Goal: Complete application form: Complete application form

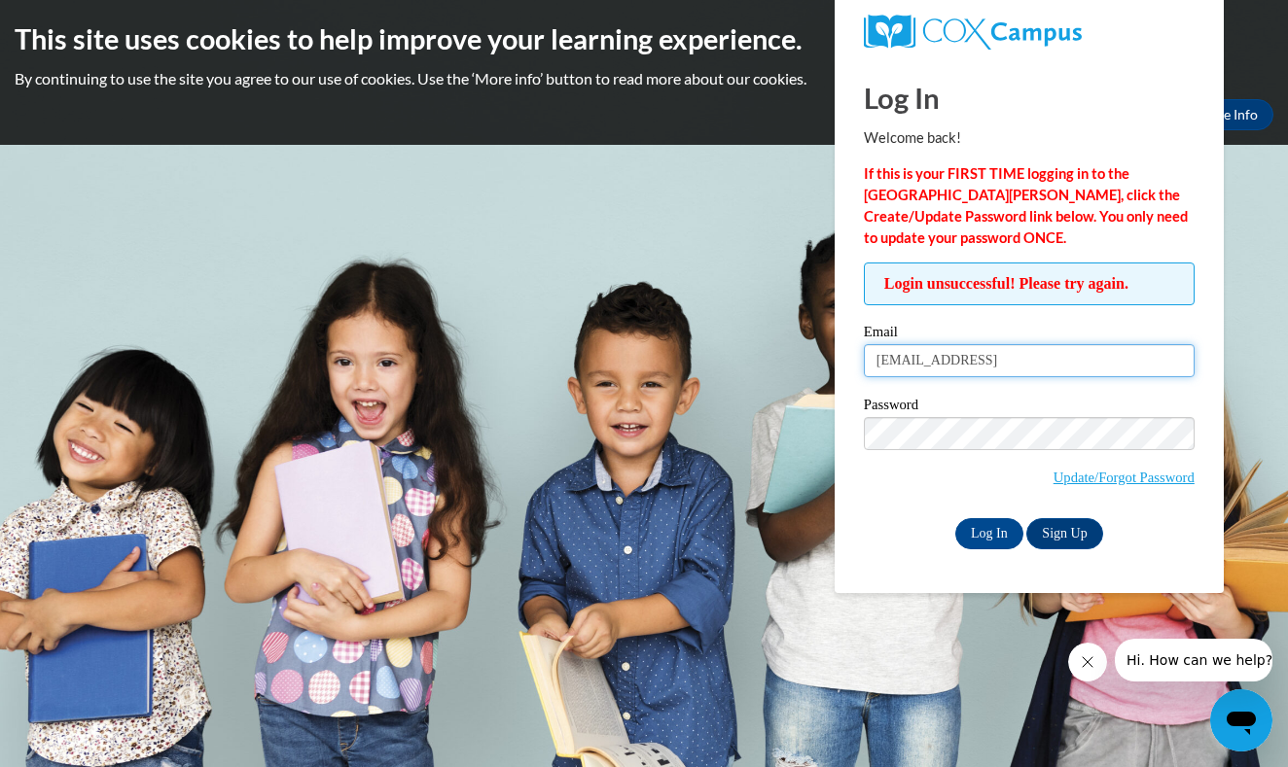
type input "[EMAIL_ADDRESS][DOMAIN_NAME]"
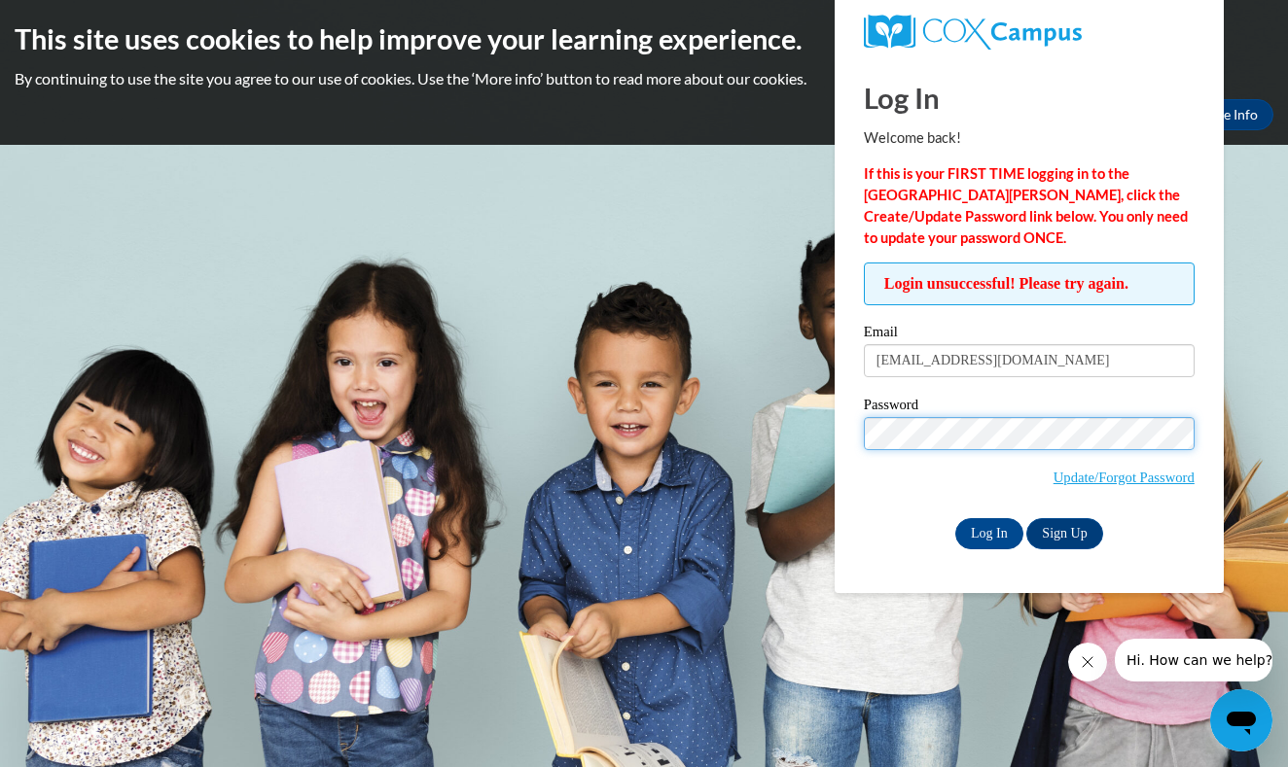
click at [987, 530] on input "Log In" at bounding box center [989, 533] width 68 height 31
click at [983, 529] on input "Log In" at bounding box center [989, 533] width 68 height 31
click at [987, 530] on input "Log In" at bounding box center [989, 533] width 68 height 31
click at [1241, 128] on link "More Info" at bounding box center [1227, 114] width 91 height 31
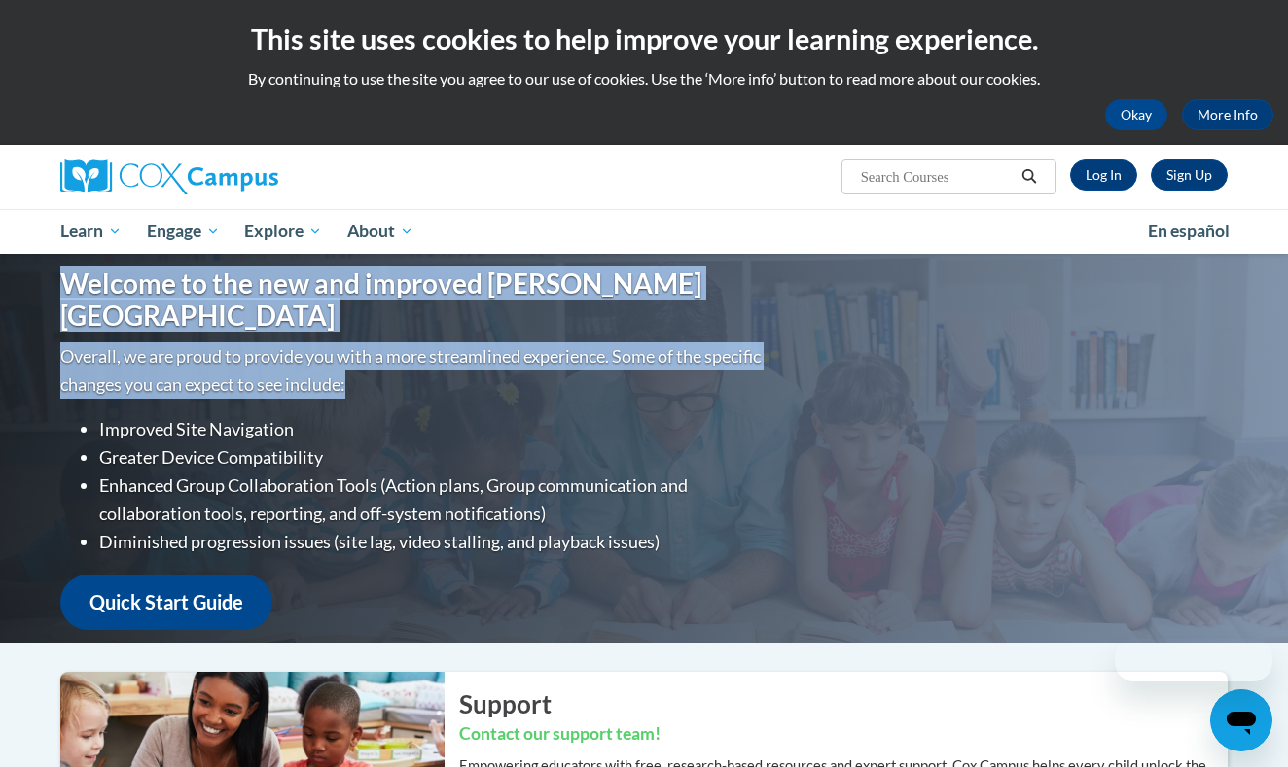
click at [1135, 121] on button "Okay" at bounding box center [1136, 114] width 62 height 31
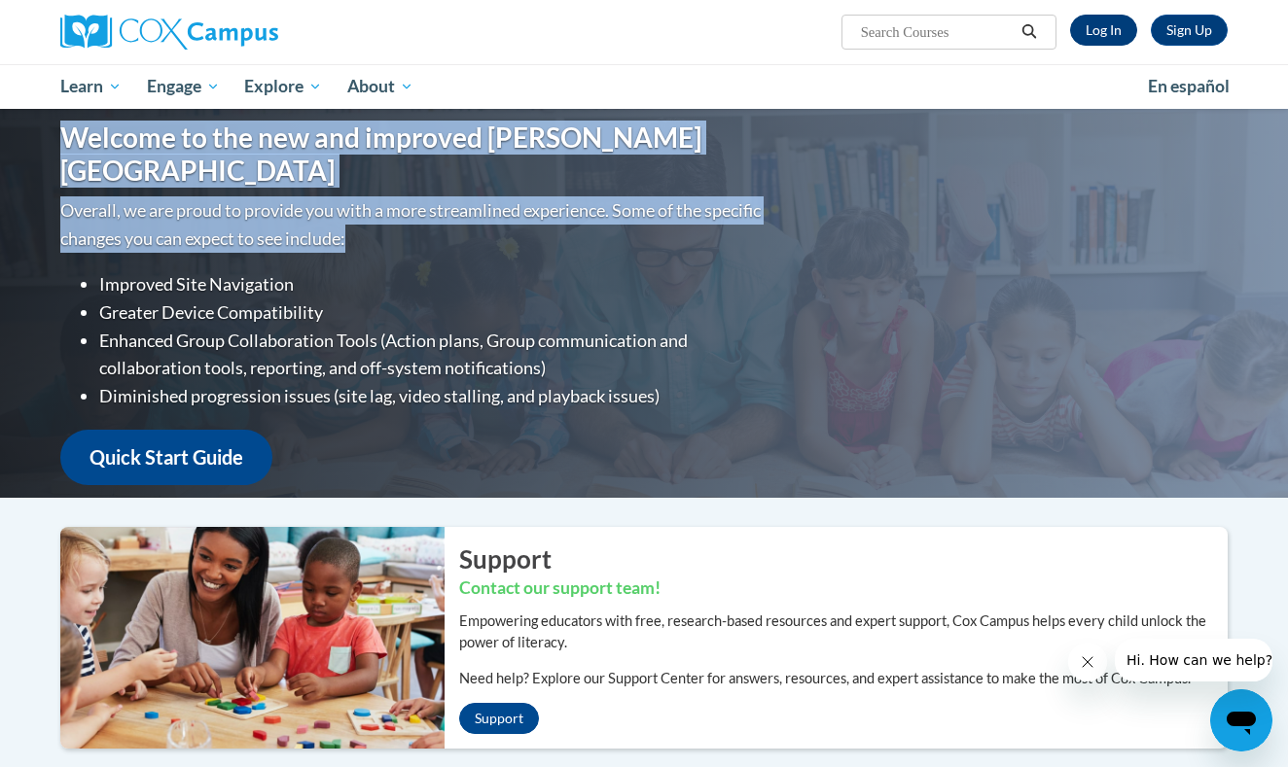
click at [1093, 23] on link "Log In" at bounding box center [1103, 30] width 67 height 31
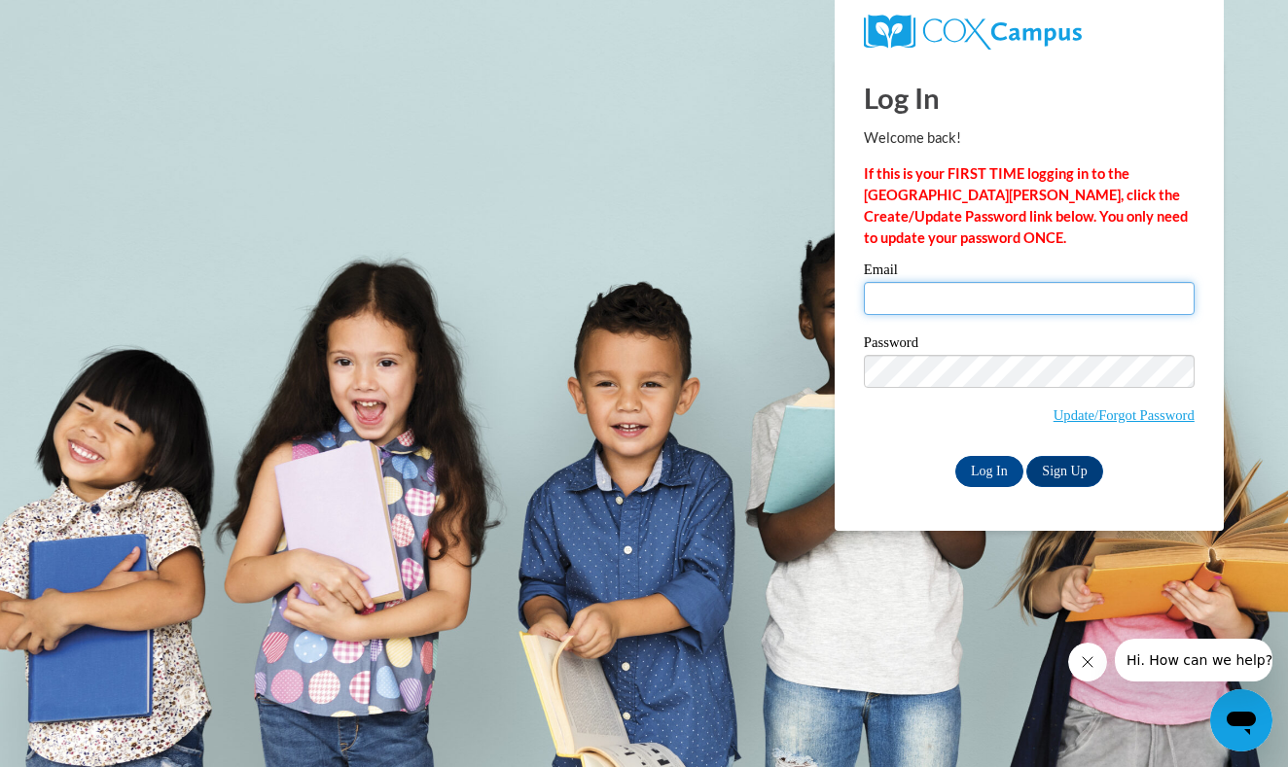
type input "[EMAIL_ADDRESS][DOMAIN_NAME]"
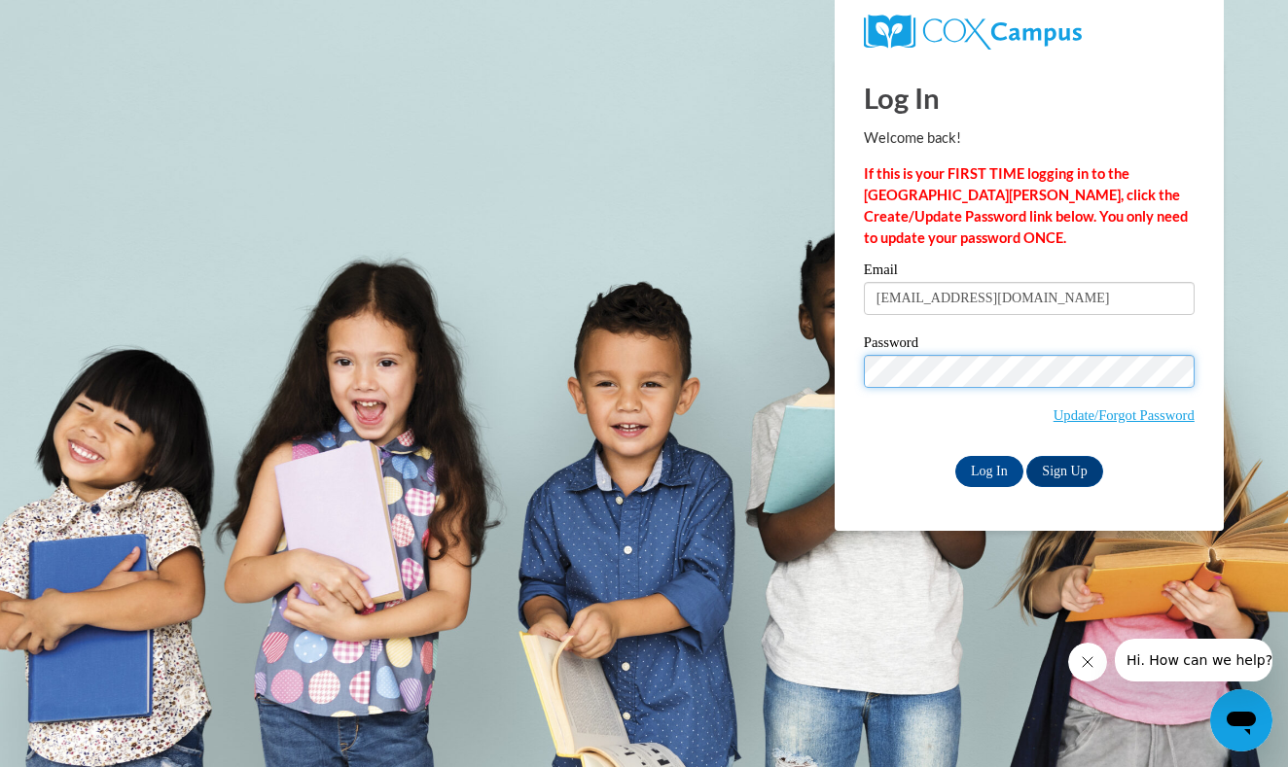
click at [987, 468] on input "Log In" at bounding box center [989, 471] width 68 height 31
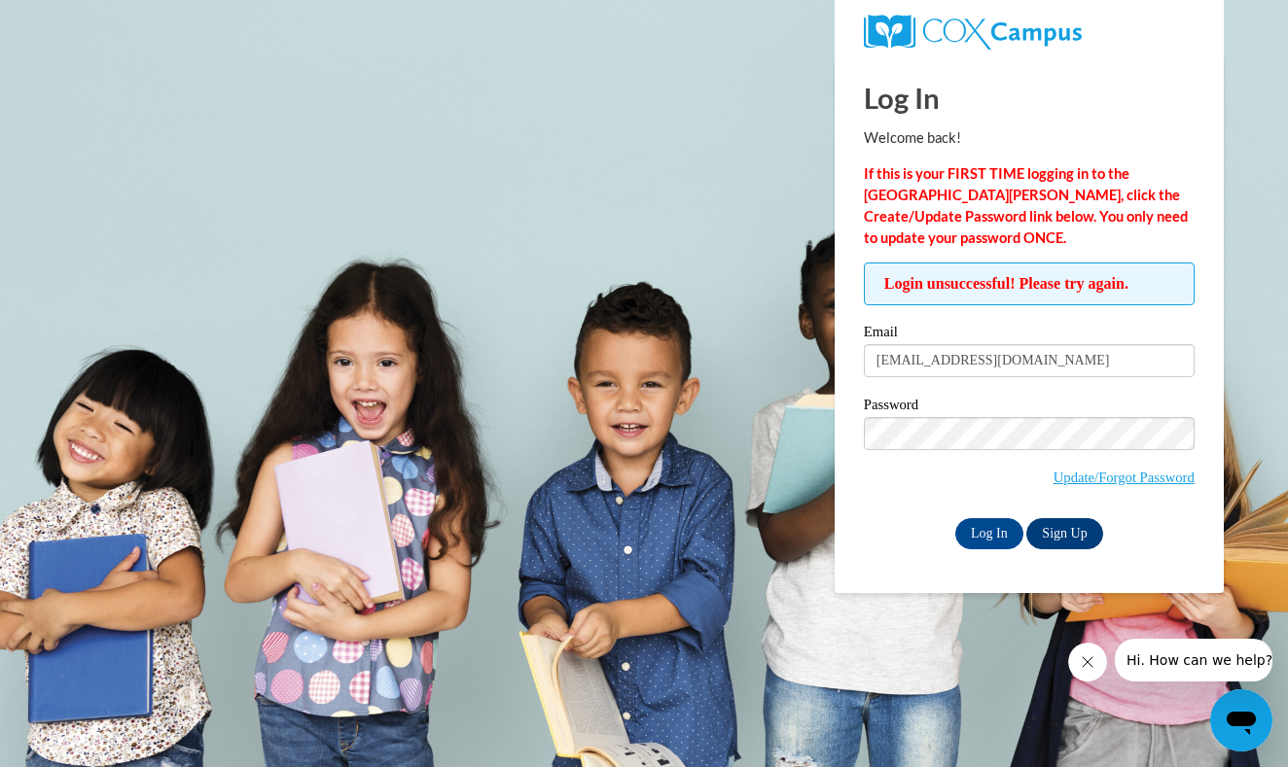
click at [1088, 528] on link "Sign Up" at bounding box center [1064, 533] width 76 height 31
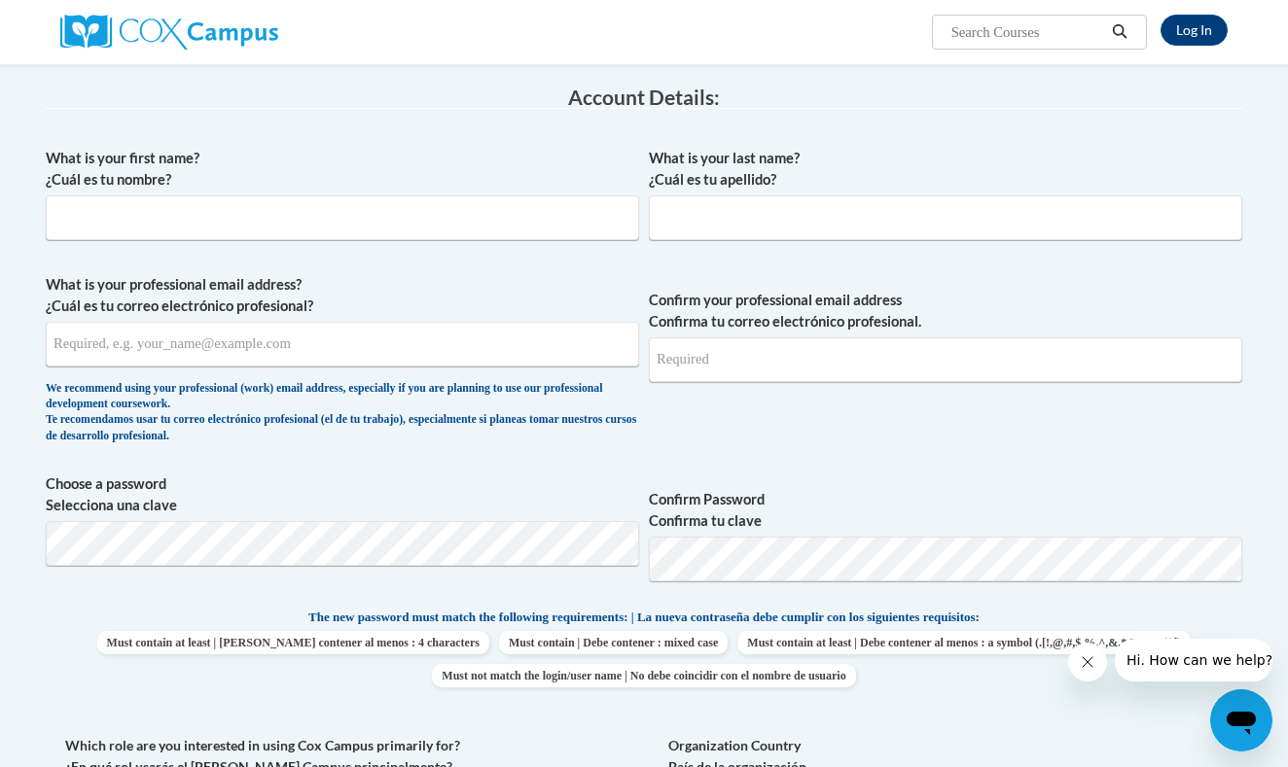
scroll to position [308, 0]
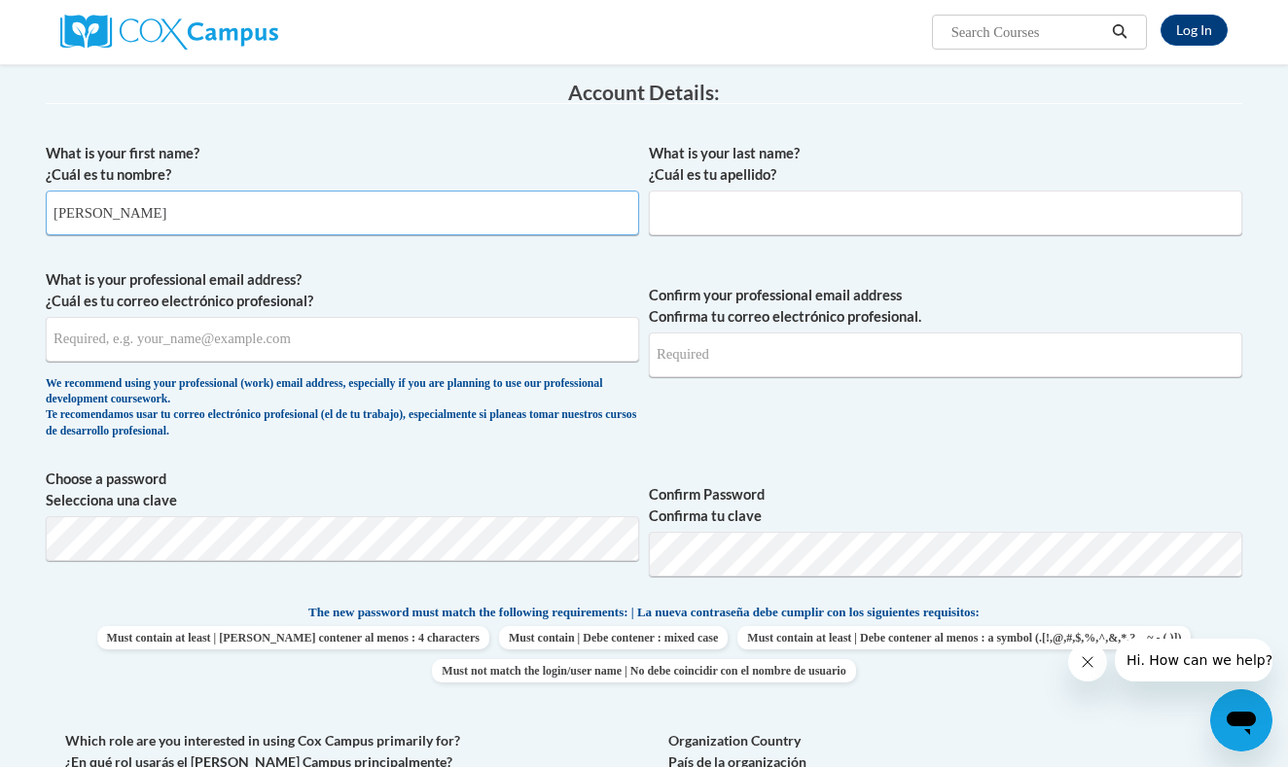
type input "Nicole"
type input "O'Connor"
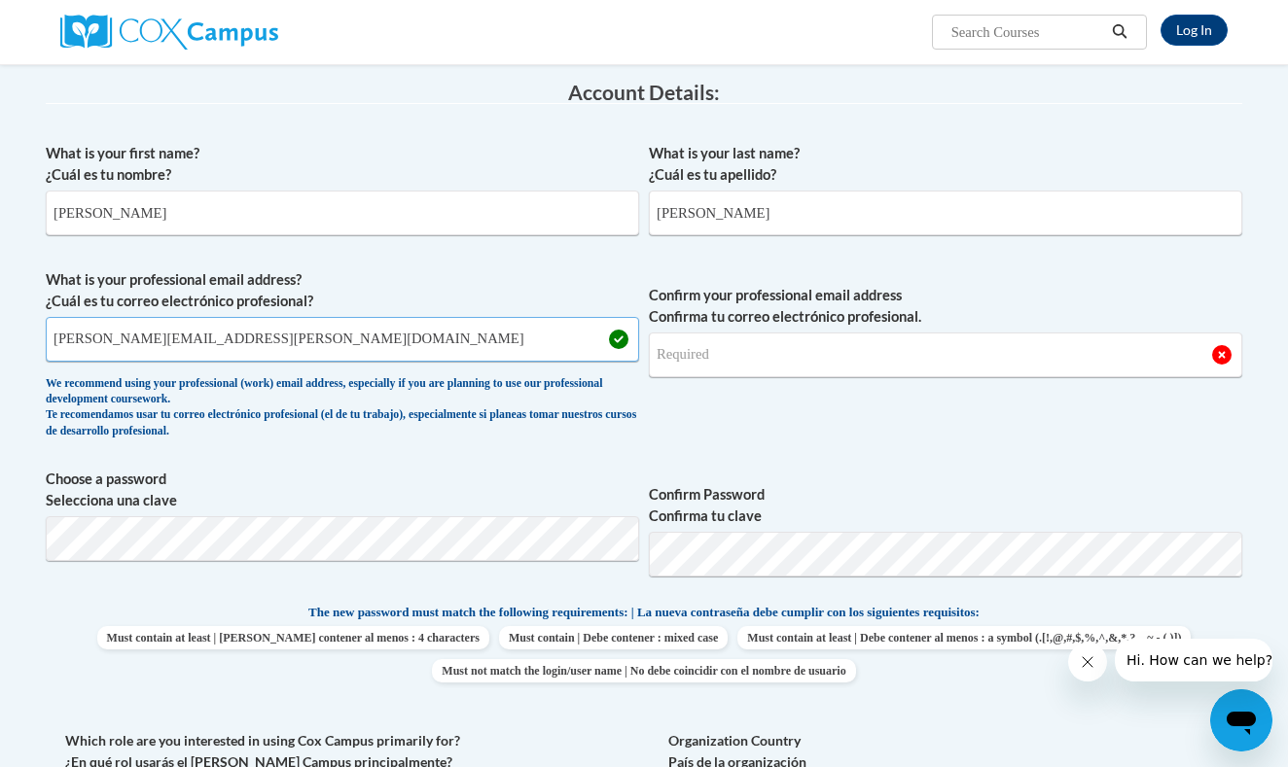
click at [91, 343] on input "Nicole.occonnor@ndo.org" at bounding box center [342, 339] width 593 height 45
click at [260, 336] on input "nicole.occonnor@ndo.org" at bounding box center [342, 339] width 593 height 45
type input "nicole.occonnor@ndo.org"
click at [899, 357] on input "nicole.oconnor@ndo.org" at bounding box center [945, 355] width 593 height 45
click at [976, 440] on span "Confirm your professional email address Confirma tu correo electrónico profesio…" at bounding box center [945, 359] width 593 height 180
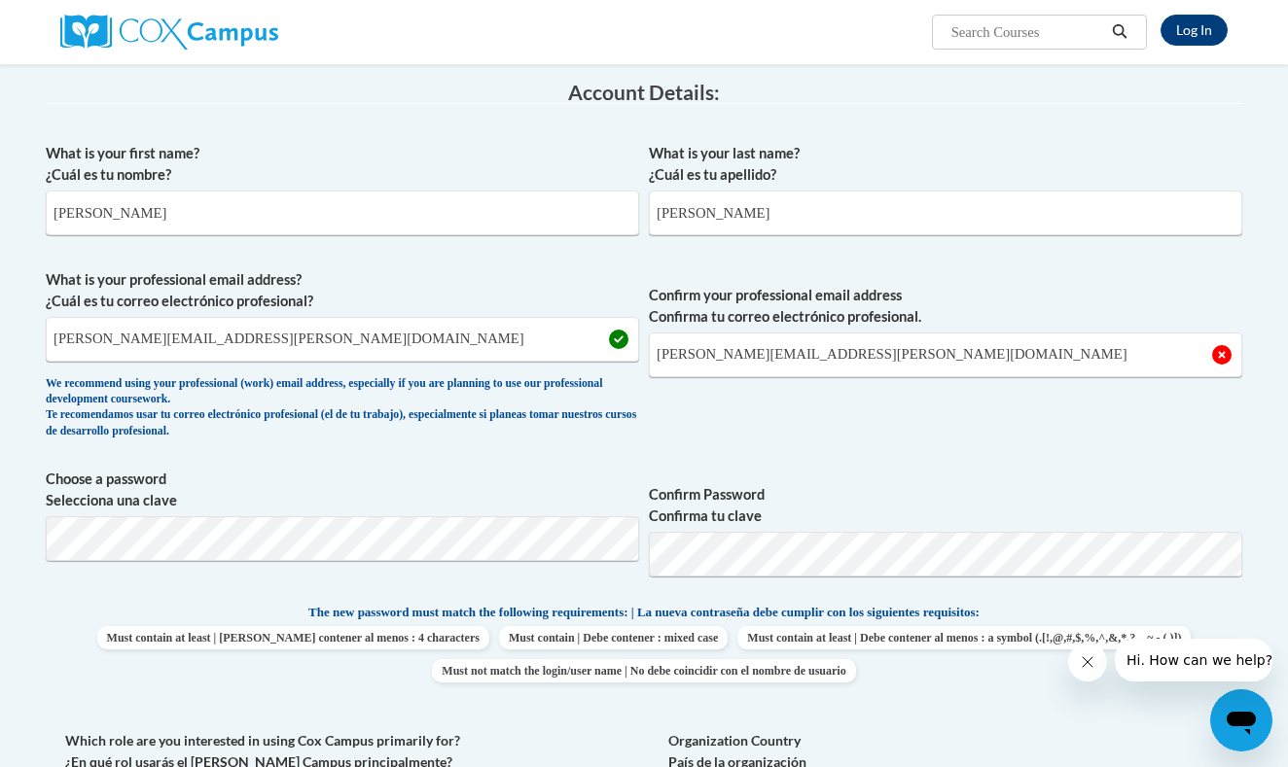
click at [719, 445] on span "Confirm your professional email address Confirma tu correo electrónico profesio…" at bounding box center [945, 359] width 593 height 180
click at [835, 360] on input "nicole.oconnor@ndo.org" at bounding box center [945, 355] width 593 height 45
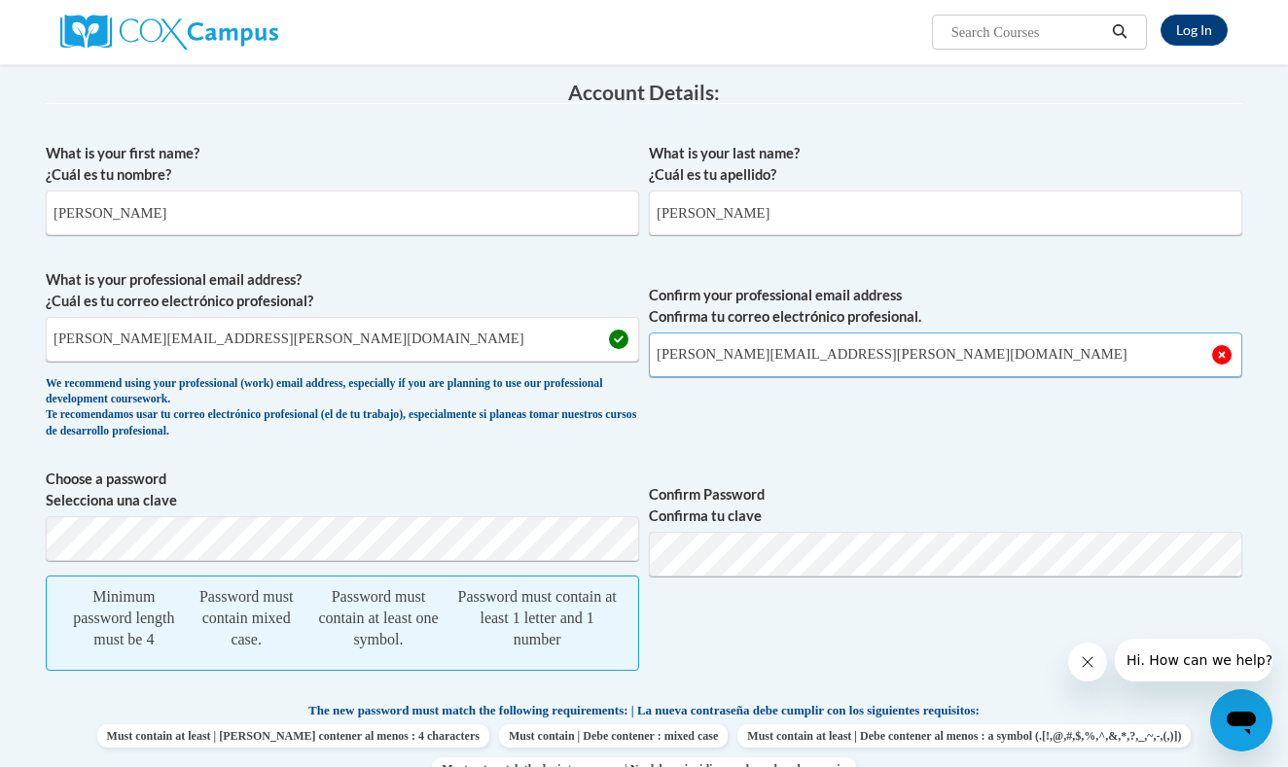
click at [1201, 355] on input "nicole.oconnor@ndo.org" at bounding box center [945, 355] width 593 height 45
click at [1049, 444] on span "Confirm your professional email address Confirma tu correo electrónico profesio…" at bounding box center [945, 359] width 593 height 180
click at [893, 363] on input "nicole.oconnor@ndo.org" at bounding box center [945, 355] width 593 height 45
type input "n"
type input "nicole.oconnor@ndo.org"
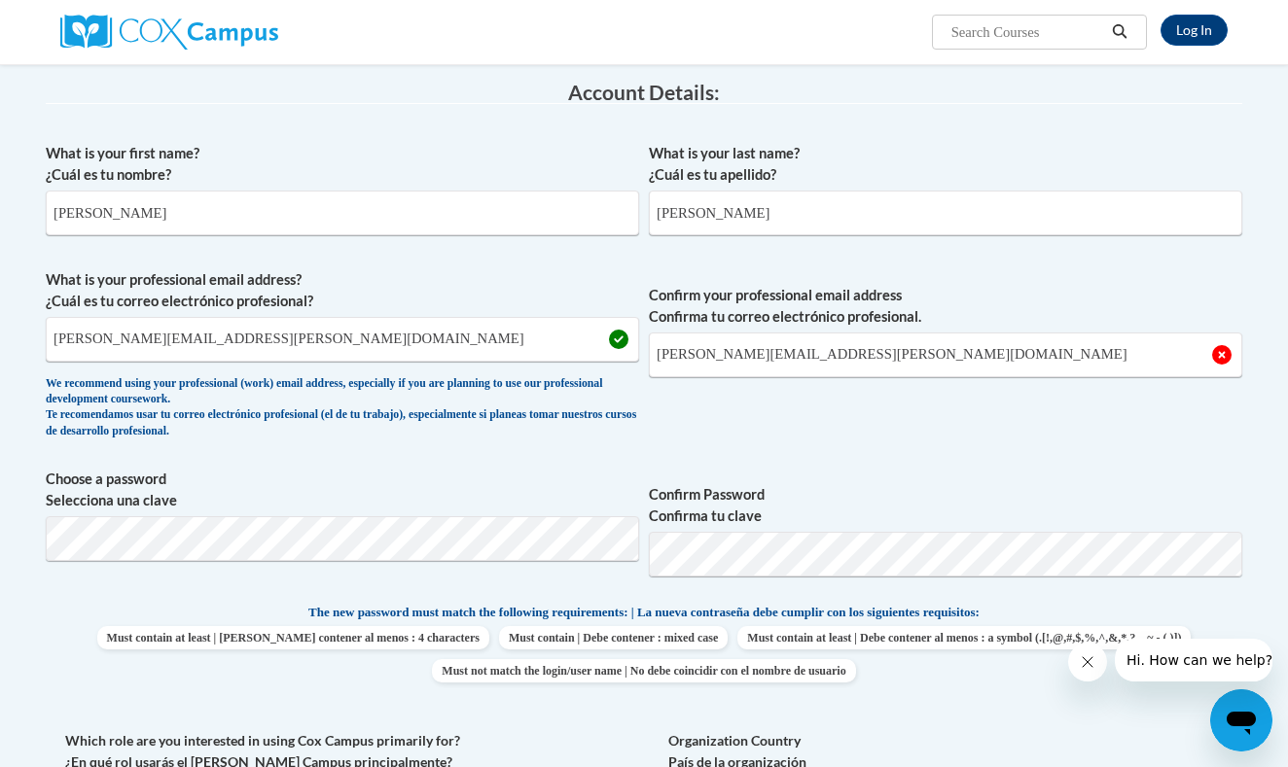
click at [606, 587] on span "Choose a password Selecciona una clave" at bounding box center [342, 531] width 593 height 124
click at [945, 363] on input "nicole.oconnor@ndo.org" at bounding box center [945, 355] width 593 height 45
click at [1076, 476] on span "Confirm Password Confirma tu clave" at bounding box center [945, 531] width 593 height 124
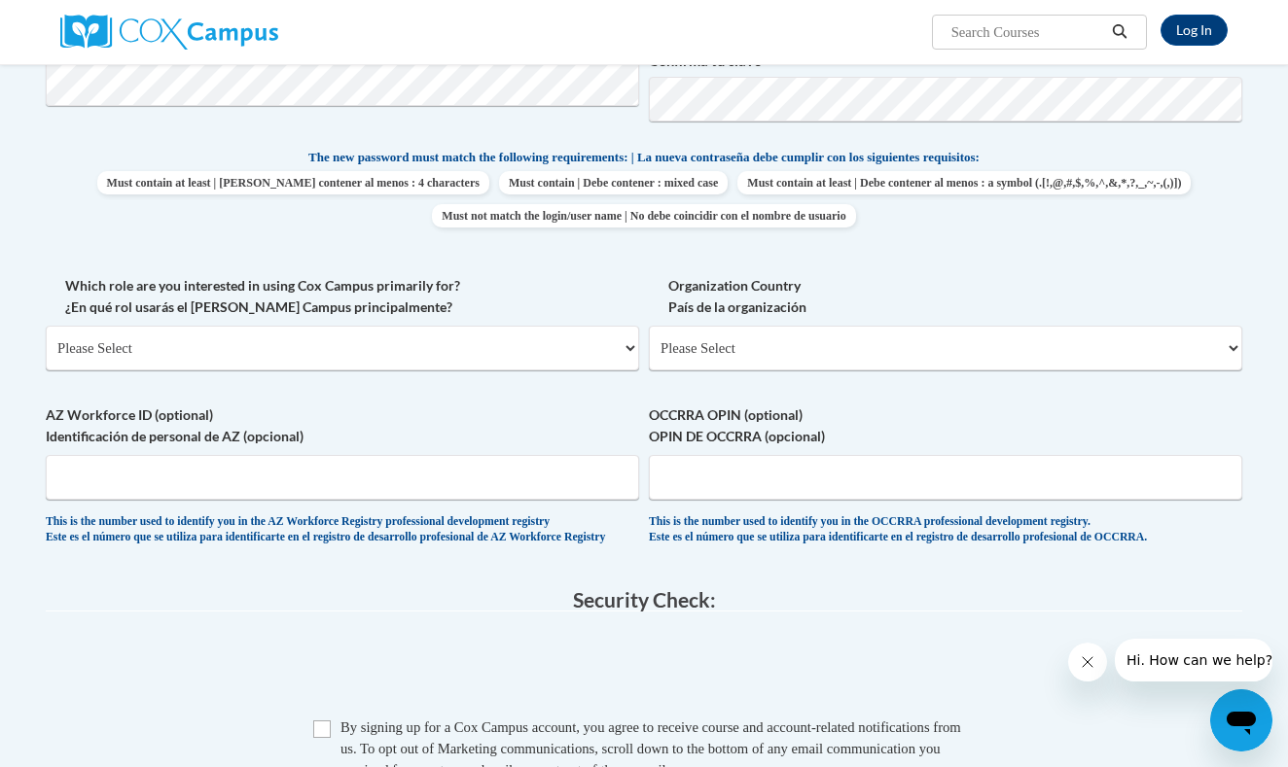
scroll to position [776, 0]
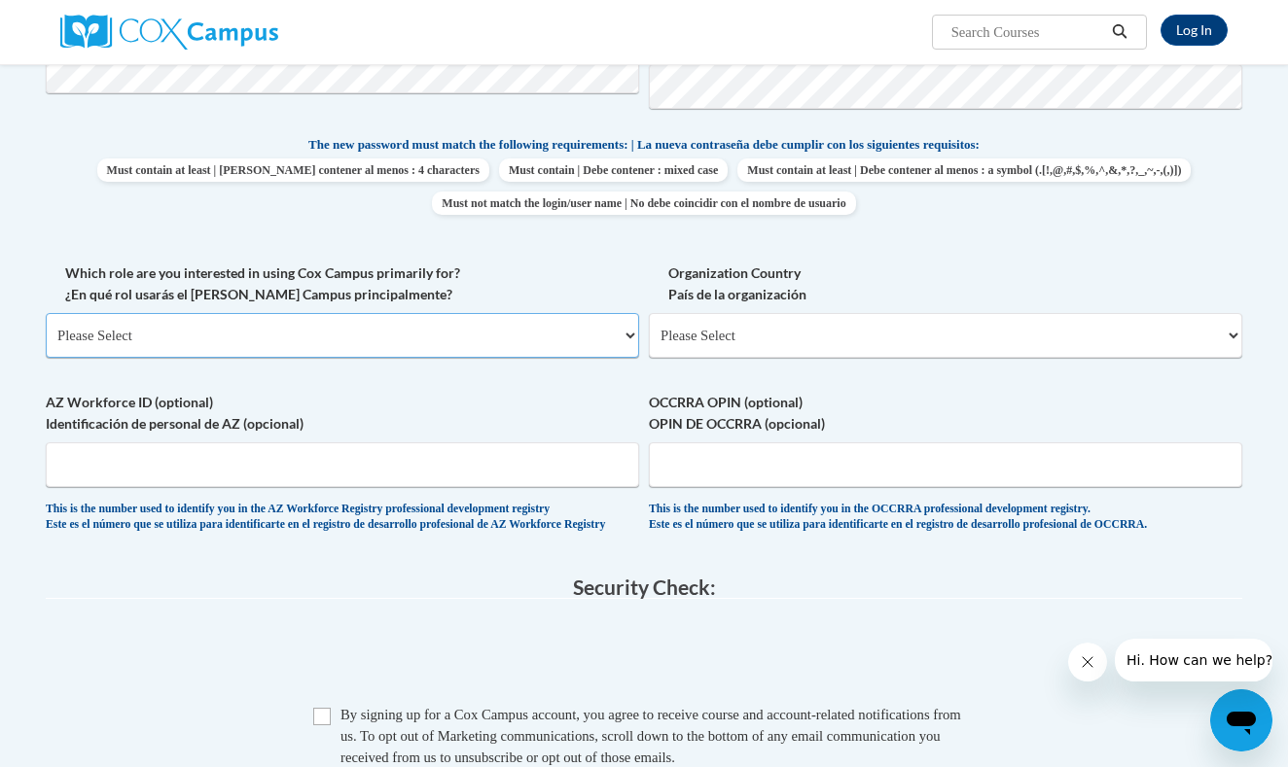
select select "fbf2d438-af2f-41f8-98f1-81c410e29de3"
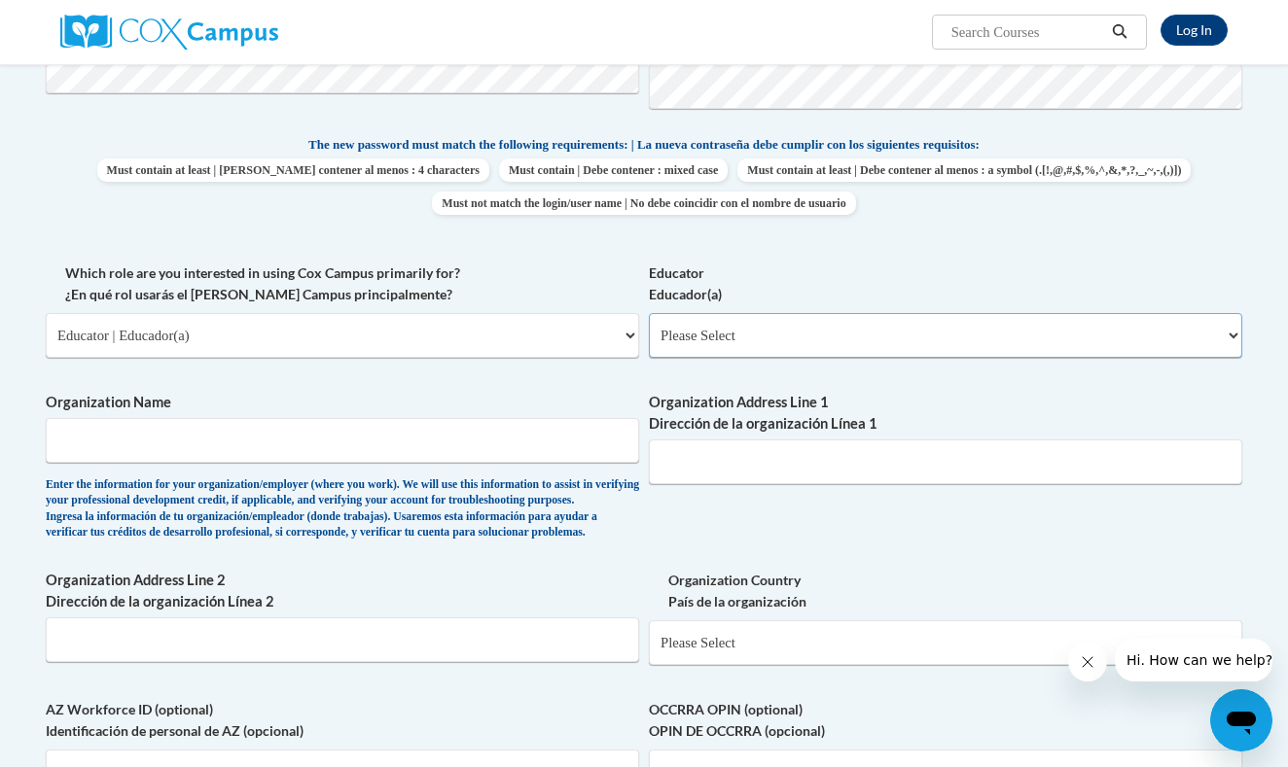
select select "5e2af403-4f2c-4e49-a02f-103e55d7b75b"
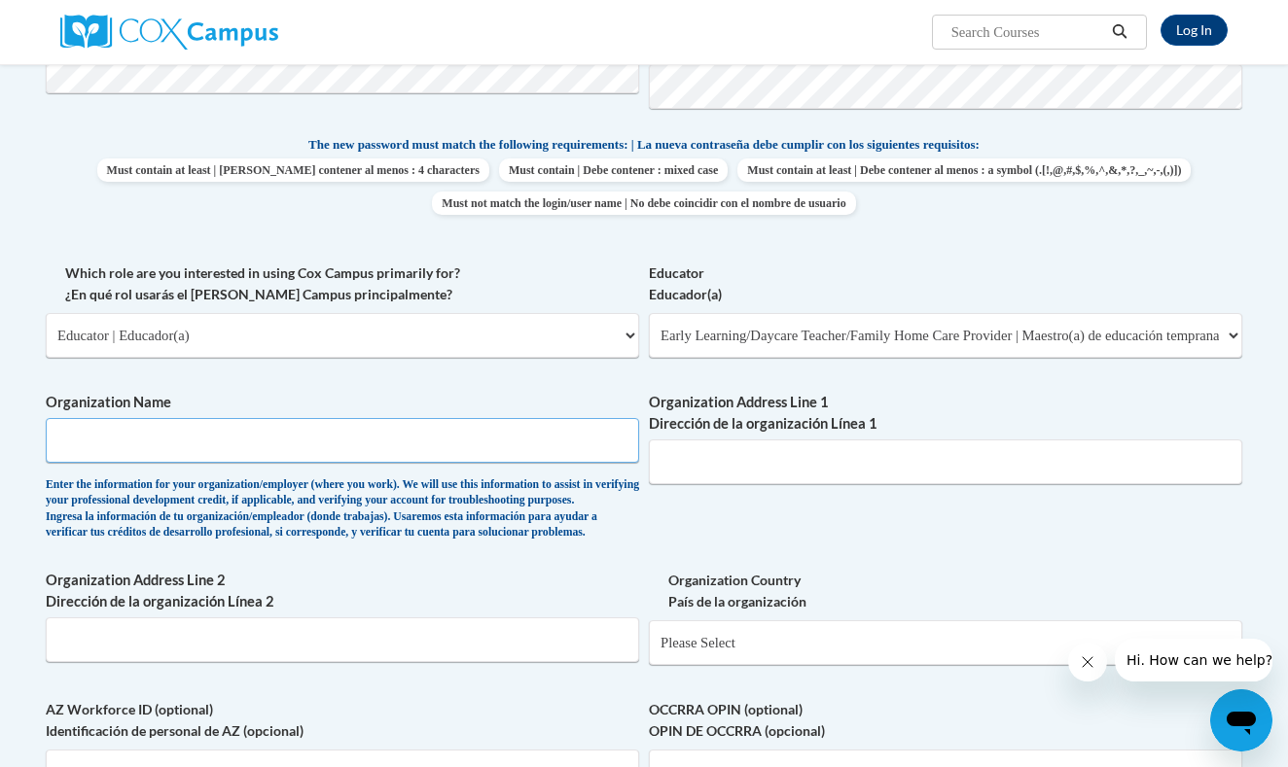
type input "n"
type input "Ninth ditrict"
click at [582, 247] on div "What is your first name? ¿Cuál es tu nombre? Nicole What is your last name? ¿Cu…" at bounding box center [644, 262] width 1196 height 1194
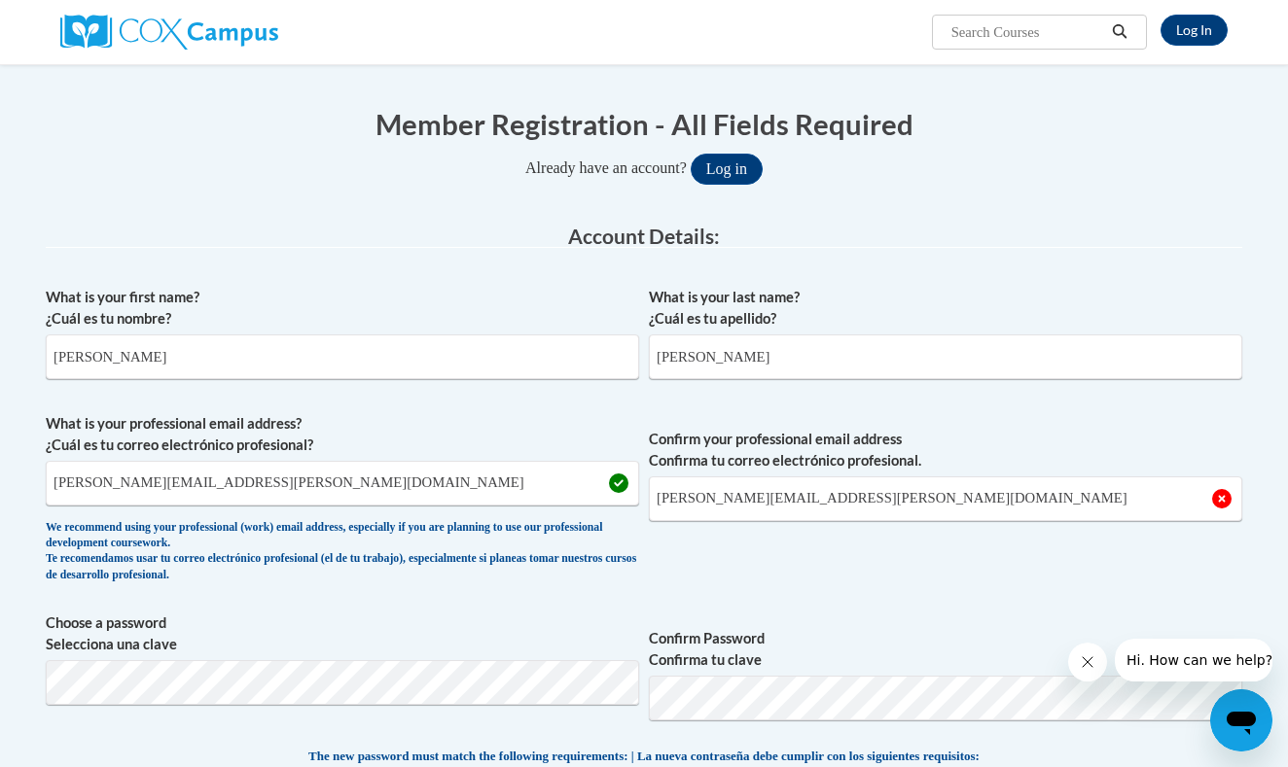
scroll to position [215, 0]
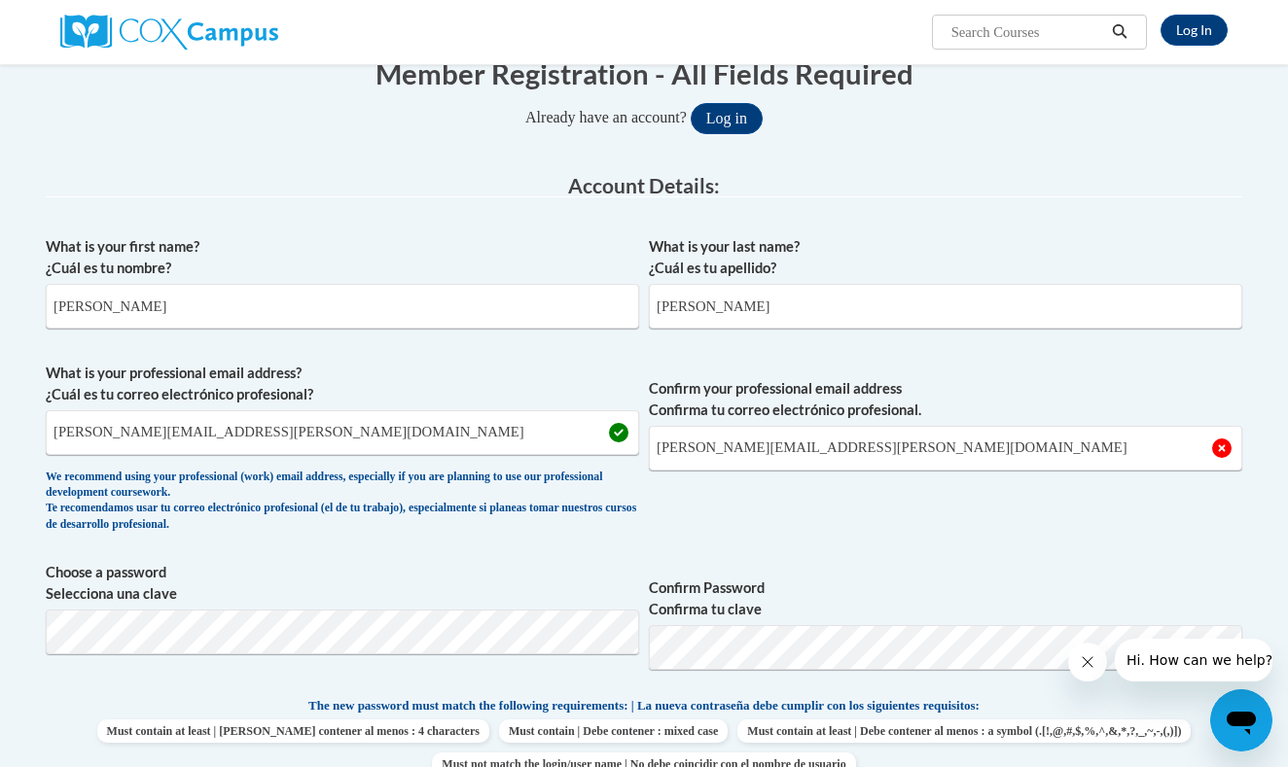
click at [137, 26] on img at bounding box center [169, 32] width 218 height 35
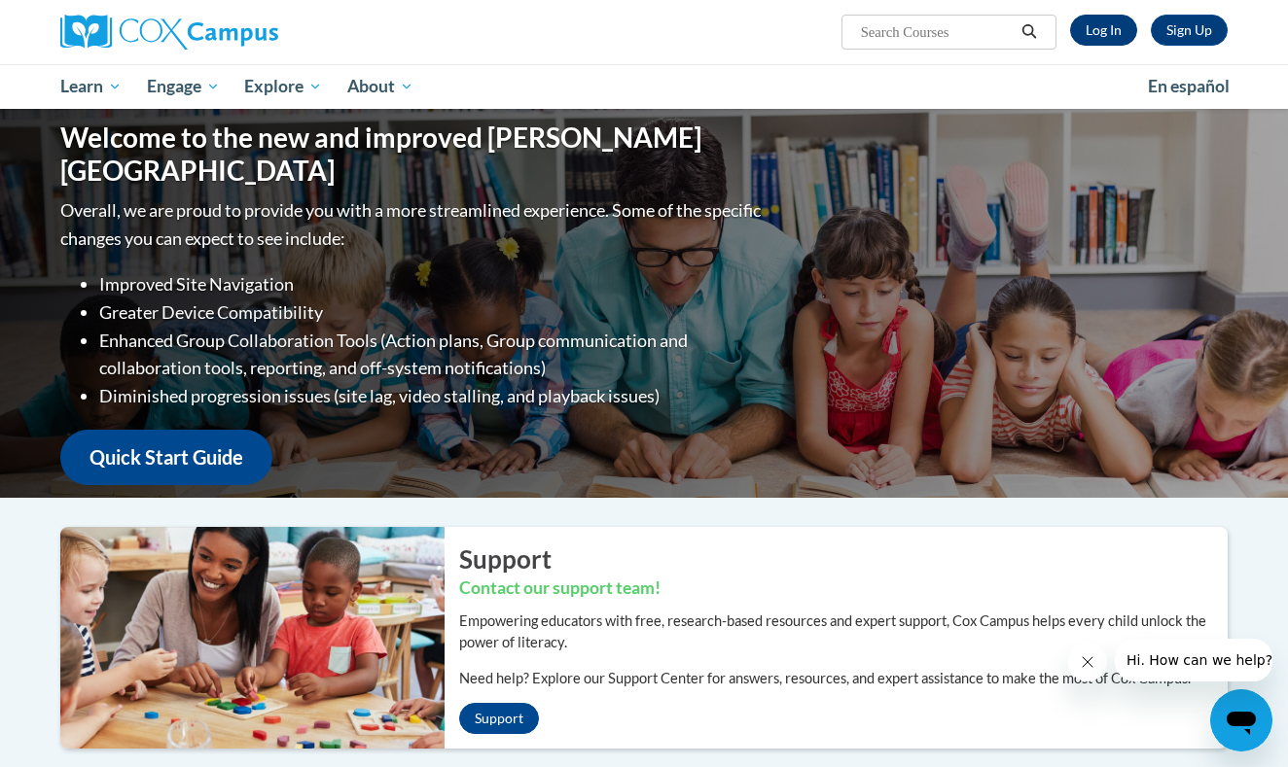
click at [1112, 27] on link "Log In" at bounding box center [1103, 30] width 67 height 31
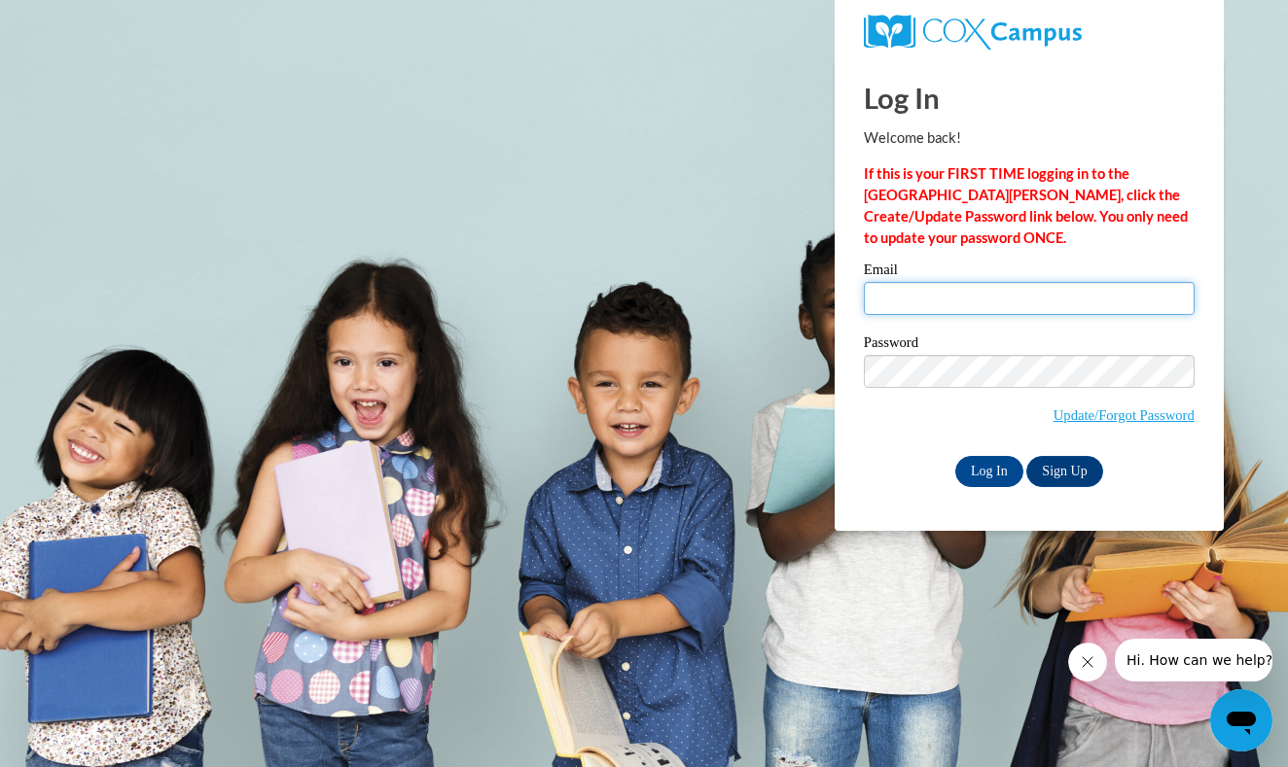
type input "[EMAIL_ADDRESS][DOMAIN_NAME]"
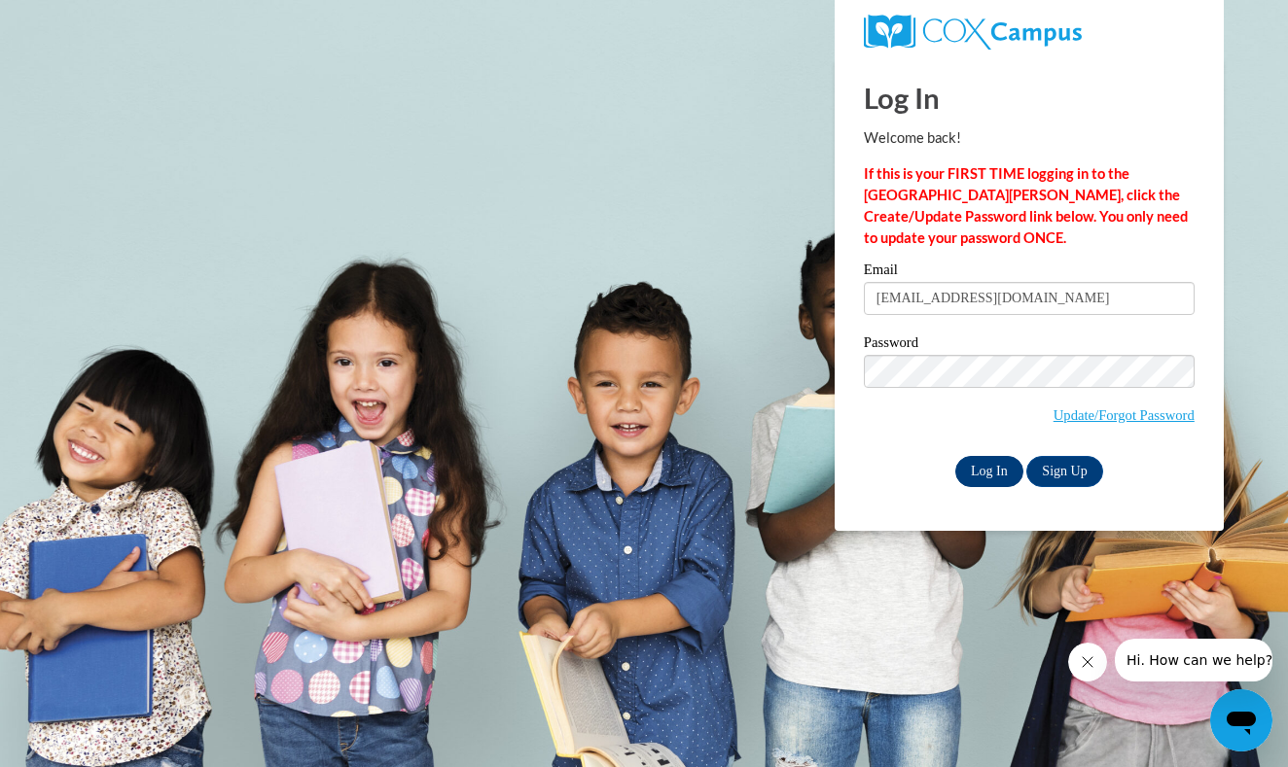
click at [977, 470] on input "Log In" at bounding box center [989, 471] width 68 height 31
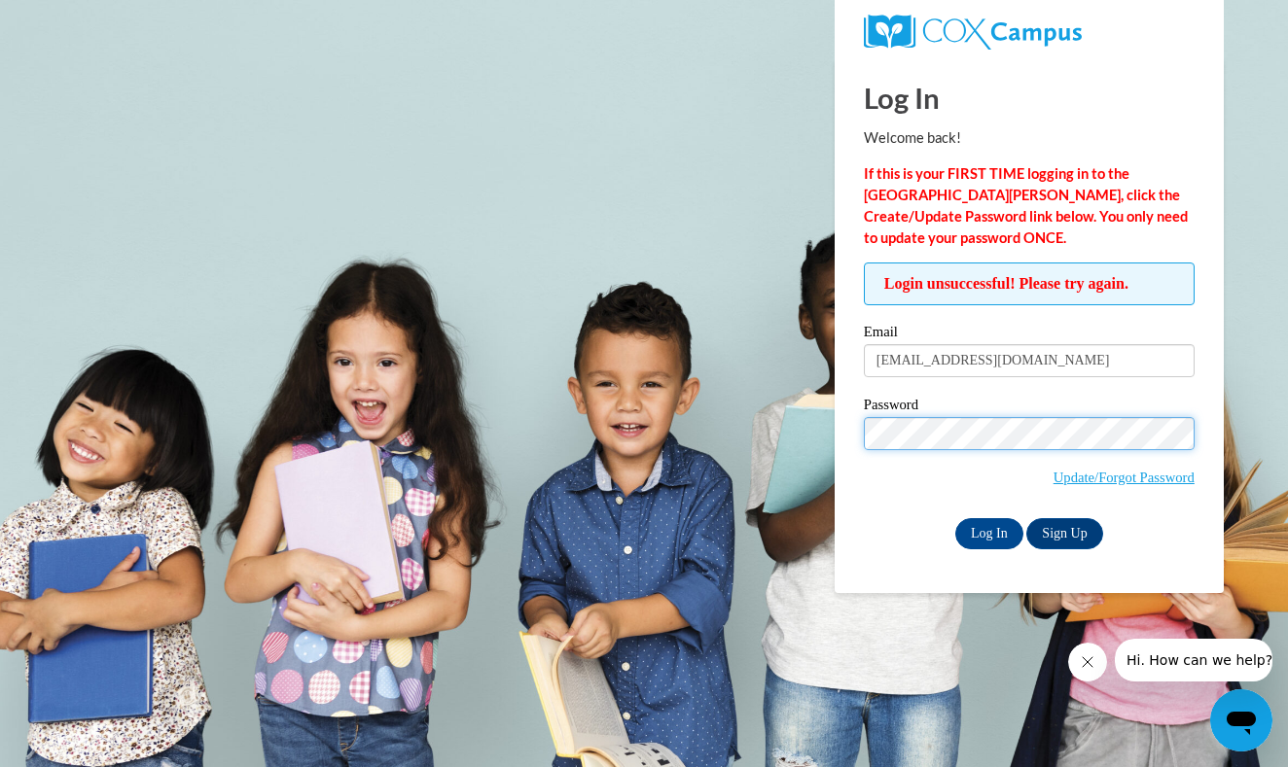
click at [987, 530] on input "Log In" at bounding box center [989, 533] width 68 height 31
click at [847, 437] on div "Log In Welcome back! If this is your FIRST TIME logging in to the [GEOGRAPHIC_D…" at bounding box center [1029, 325] width 418 height 535
